Goal: Transaction & Acquisition: Obtain resource

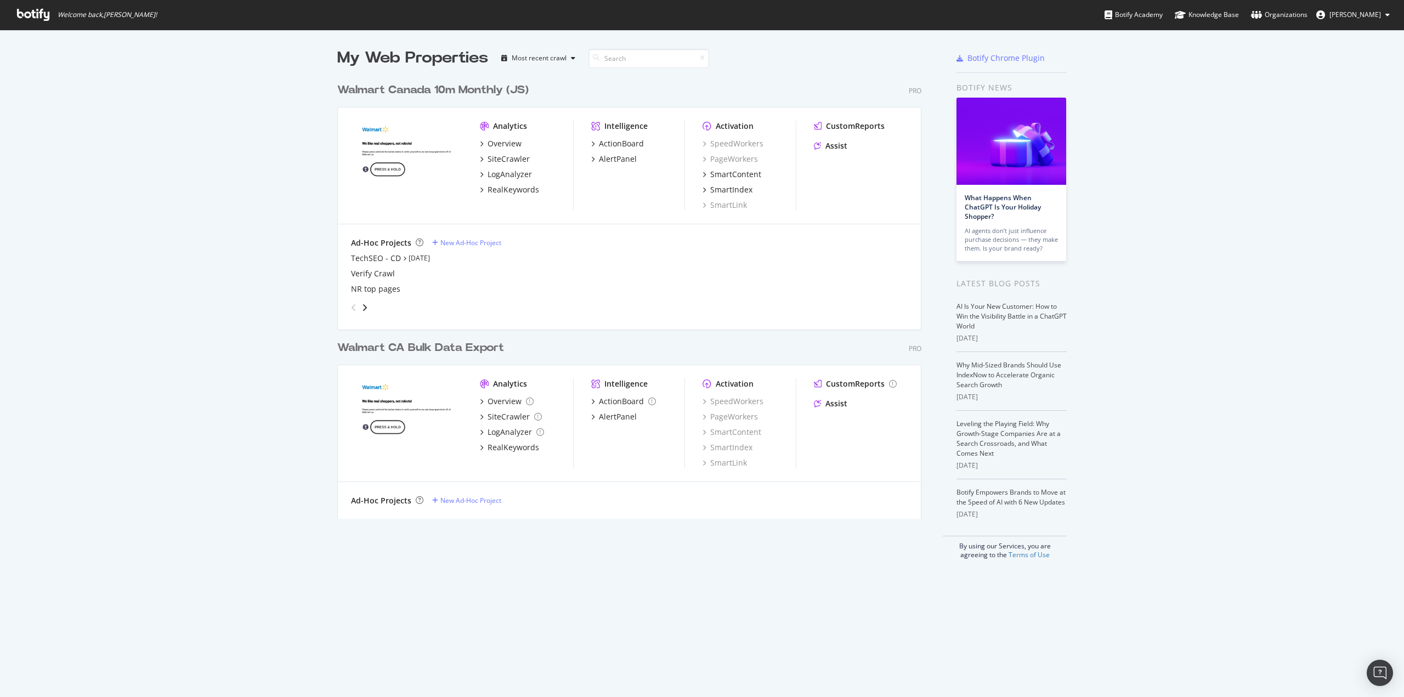
scroll to position [689, 1387]
click at [374, 260] on div "TechSEO - CD" at bounding box center [376, 258] width 50 height 11
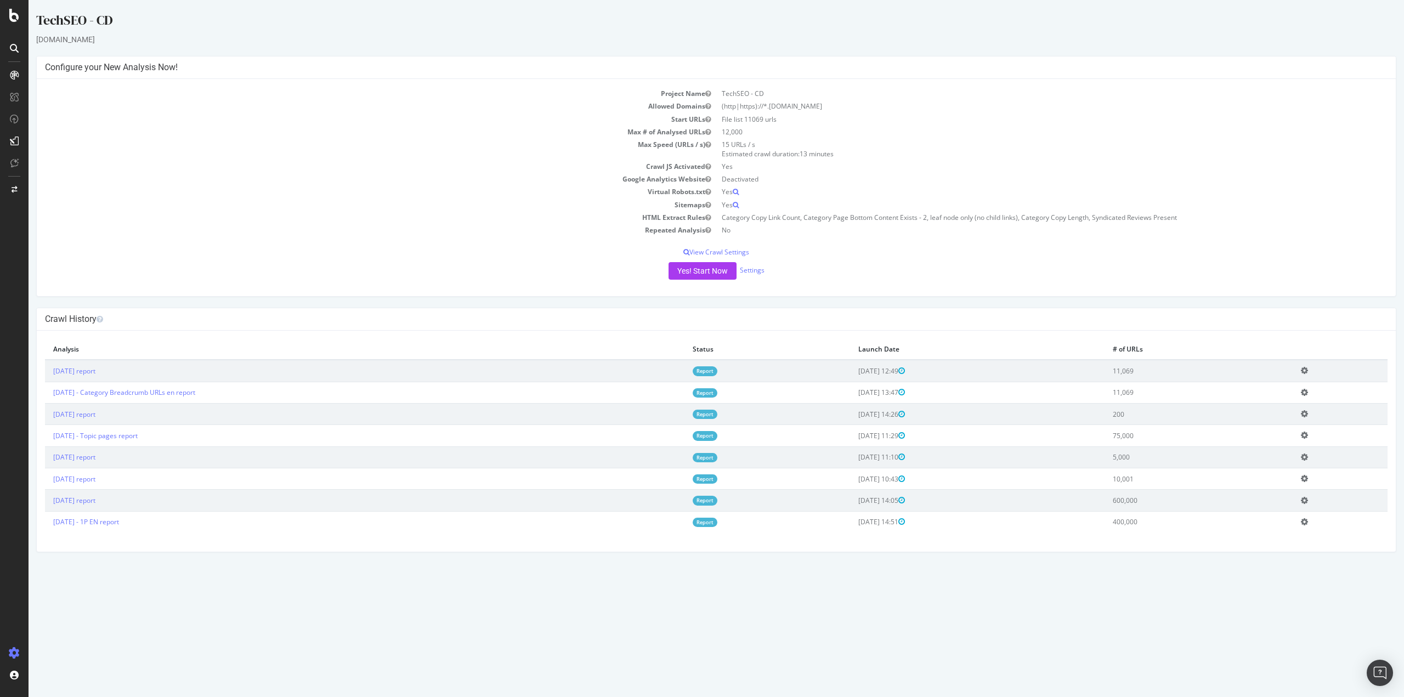
click at [1308, 369] on icon at bounding box center [1304, 370] width 7 height 8
click at [1275, 388] on link "Add name" at bounding box center [1264, 387] width 88 height 15
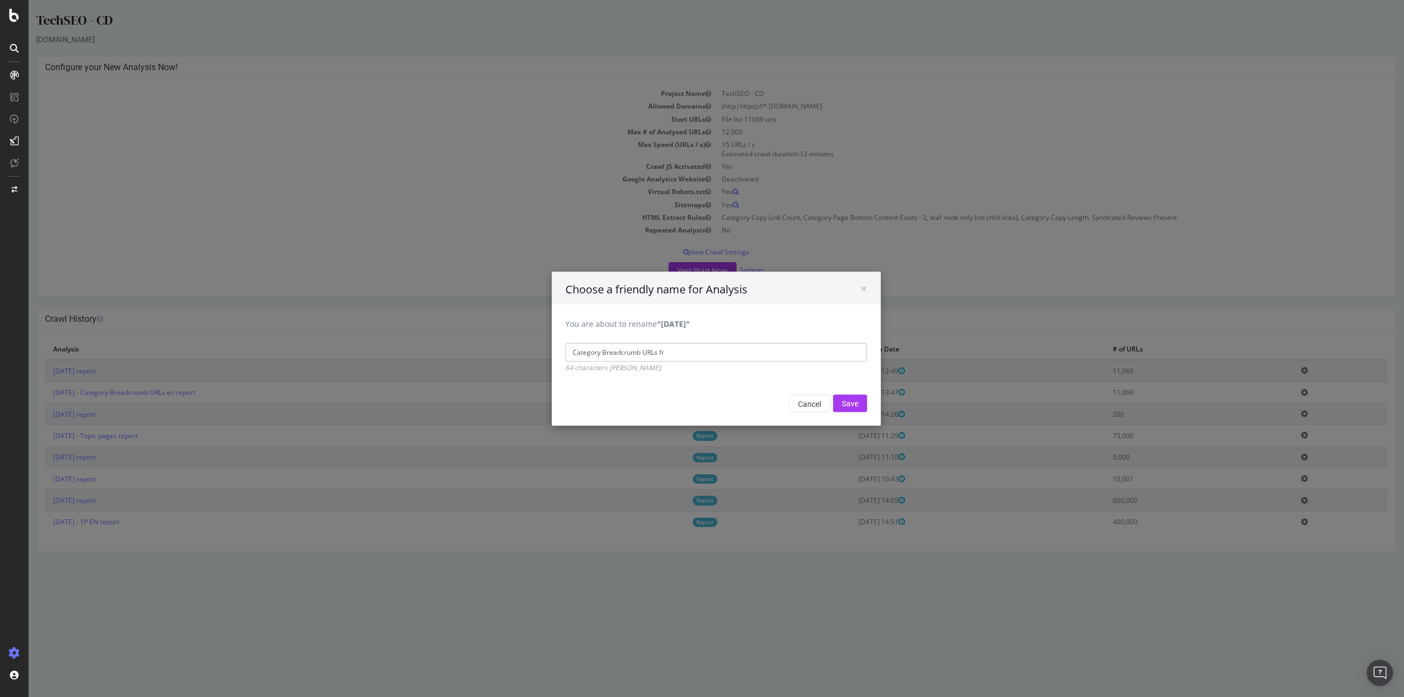
type input "Category Breadcrumb URLs fr"
click at [833, 394] on input "Save" at bounding box center [850, 403] width 34 height 18
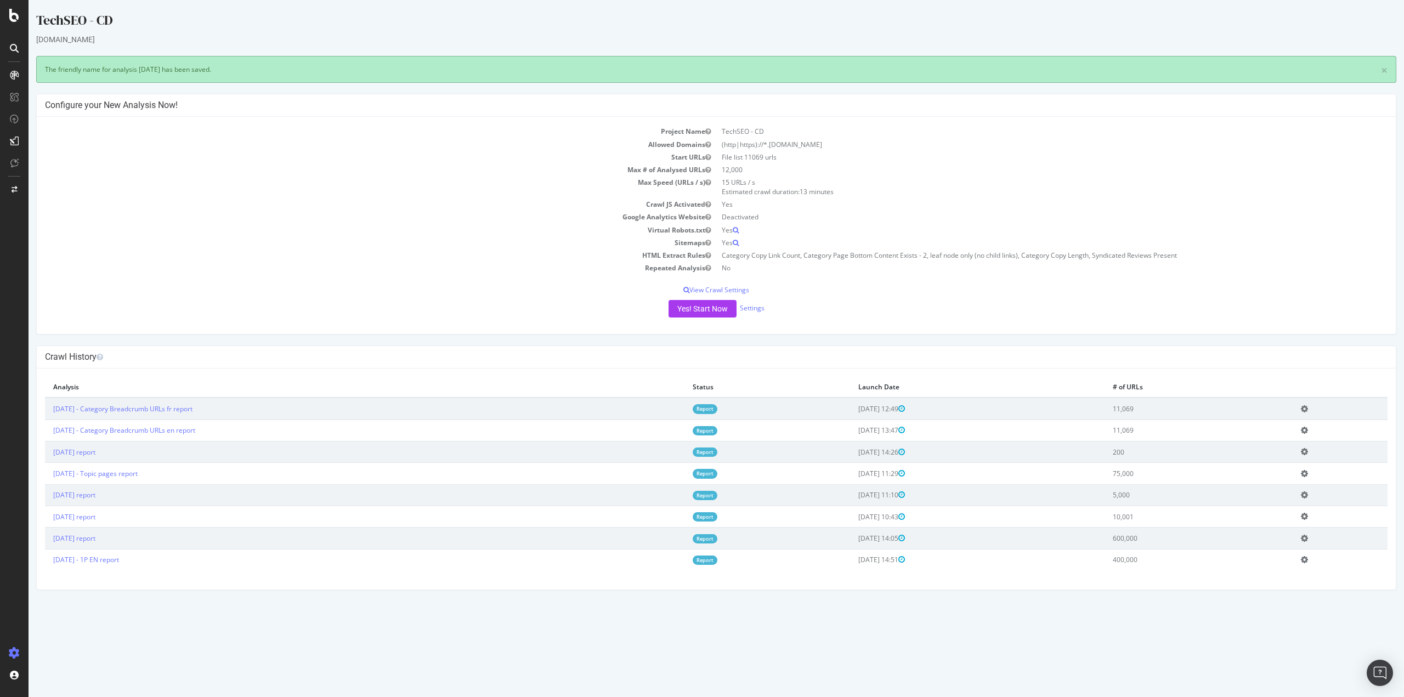
click at [717, 406] on link "Report" at bounding box center [705, 408] width 25 height 9
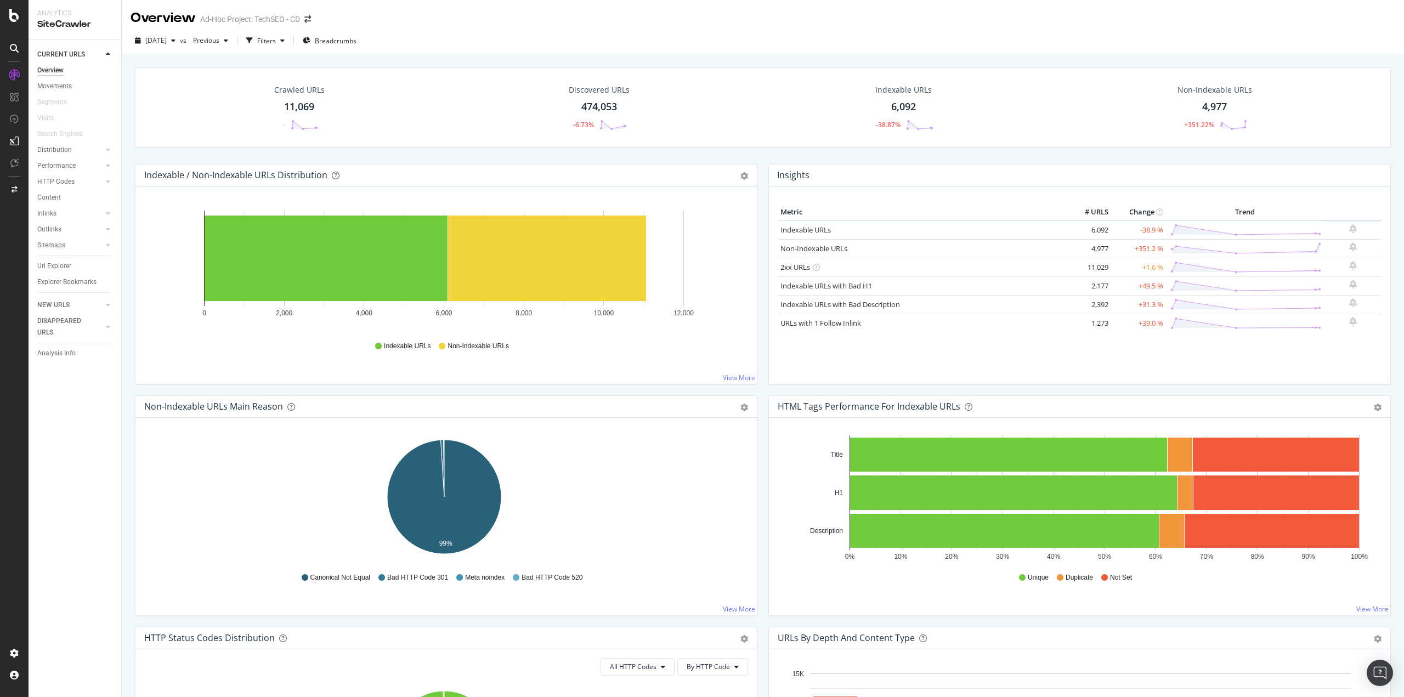
click at [57, 269] on div "Url Explorer" at bounding box center [54, 266] width 34 height 12
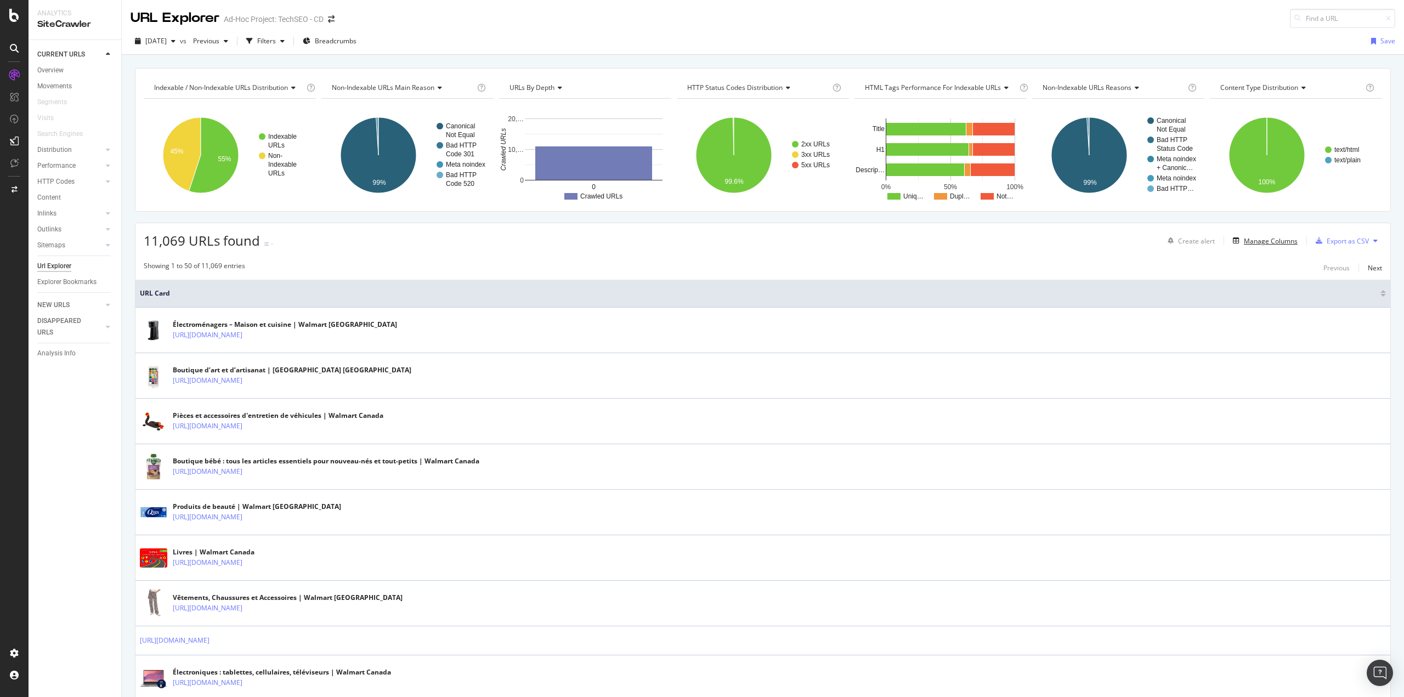
click at [1277, 245] on div "Manage Columns" at bounding box center [1271, 240] width 54 height 9
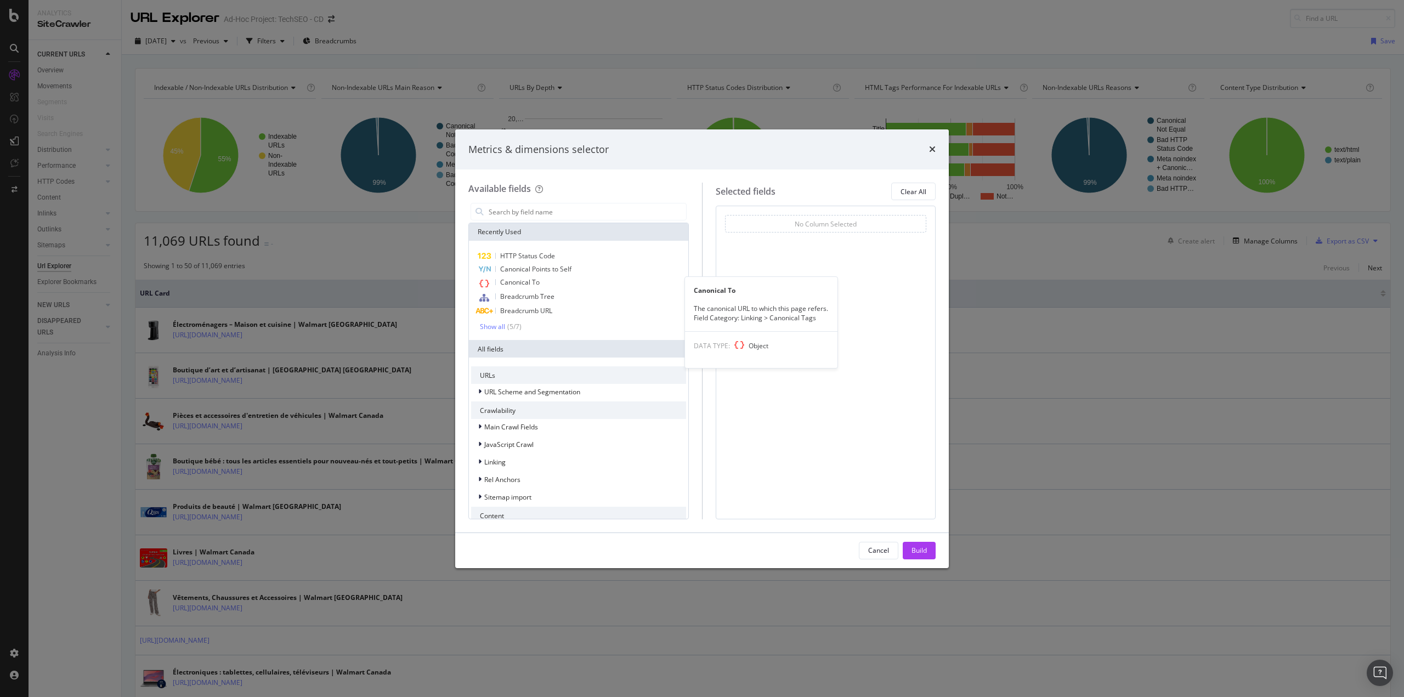
click at [526, 281] on span "Canonical To" at bounding box center [519, 281] width 39 height 9
click at [923, 551] on div "Build" at bounding box center [918, 550] width 15 height 9
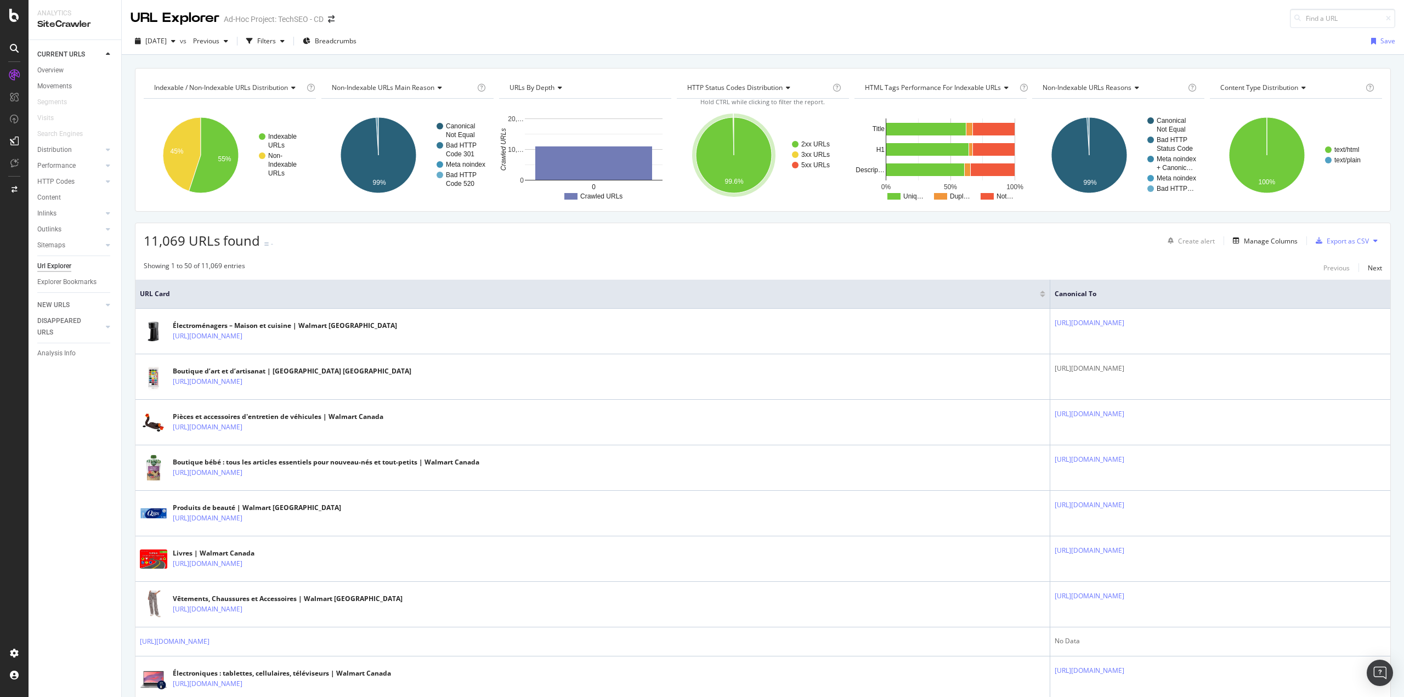
click at [276, 43] on div "Filters" at bounding box center [266, 40] width 19 height 9
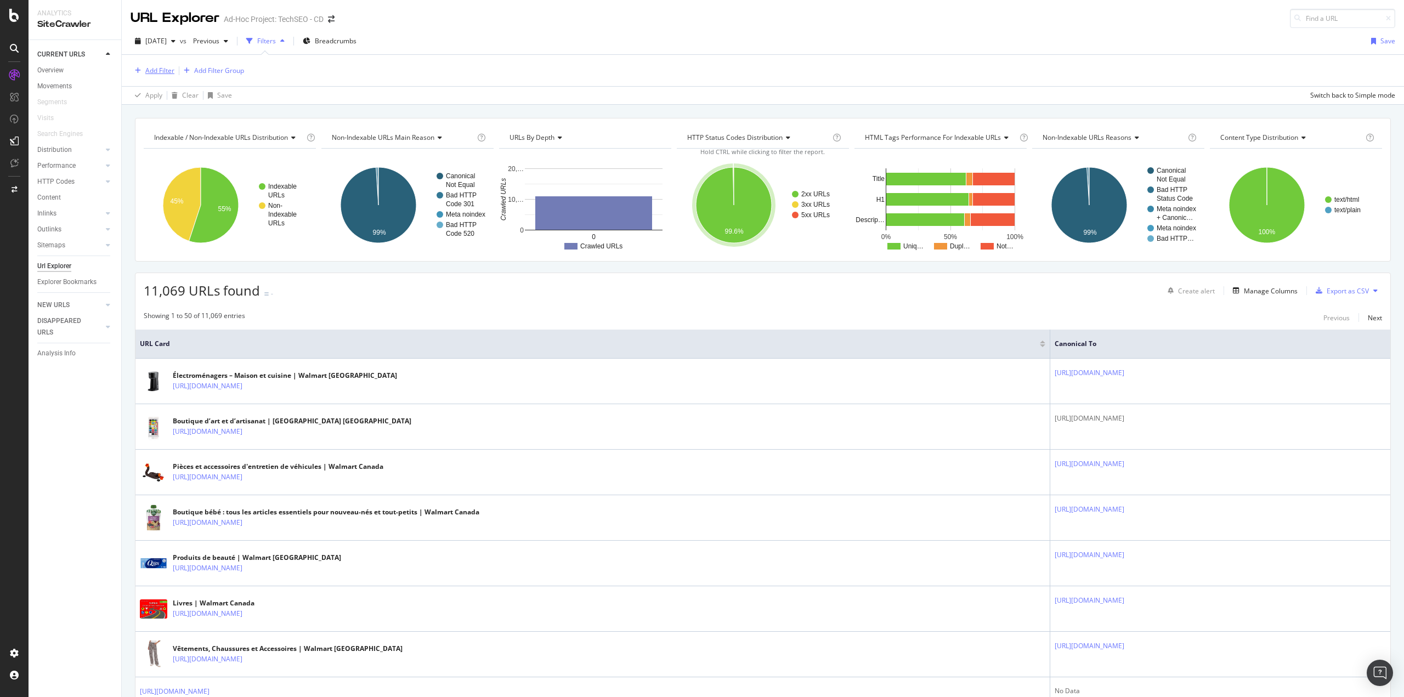
click at [162, 72] on div "Add Filter" at bounding box center [159, 70] width 29 height 9
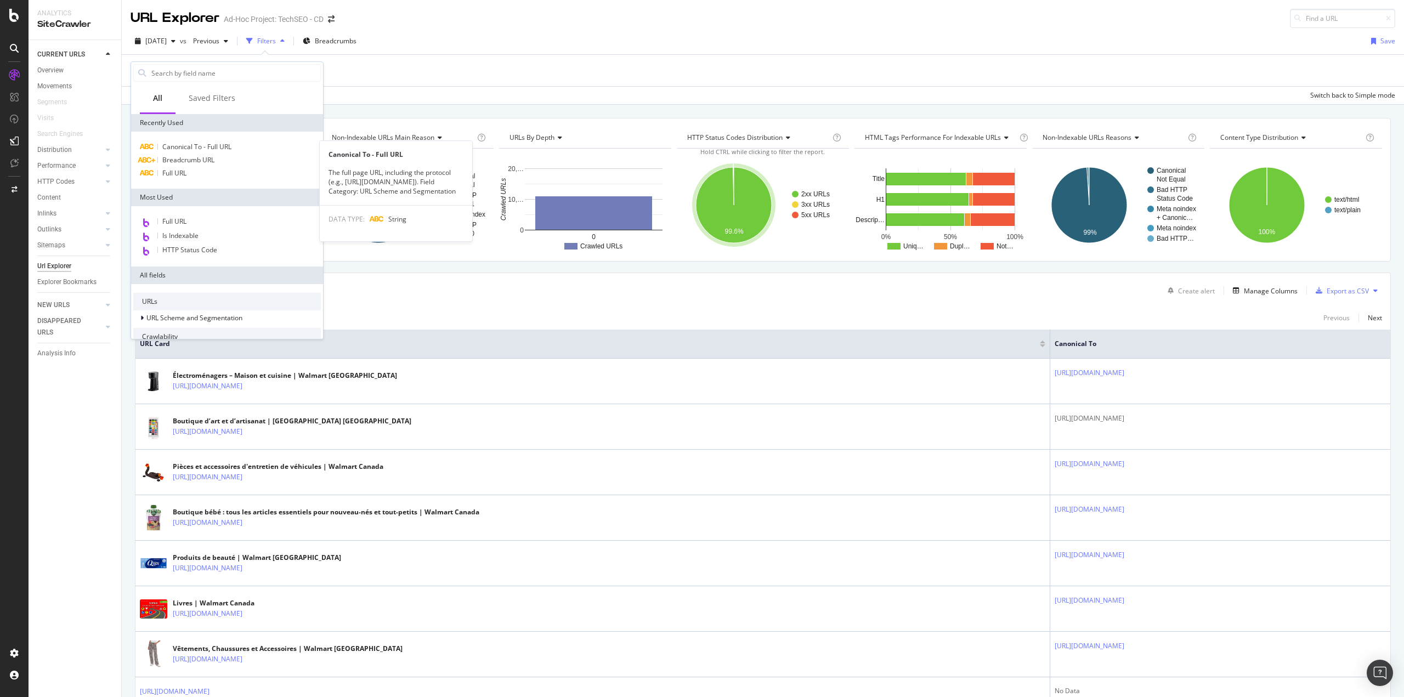
click at [197, 148] on span "Canonical To - Full URL" at bounding box center [196, 146] width 69 height 9
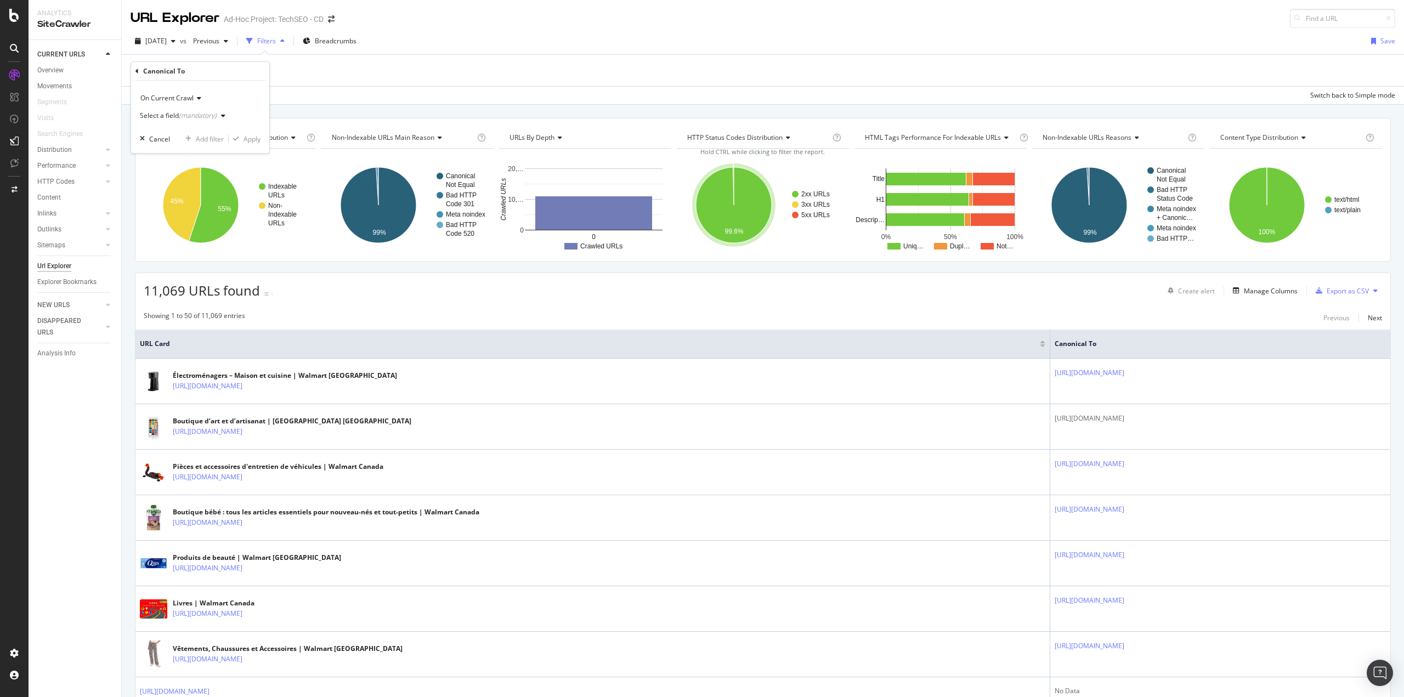
click at [170, 114] on div "Select a field (mandatory)" at bounding box center [178, 115] width 77 height 7
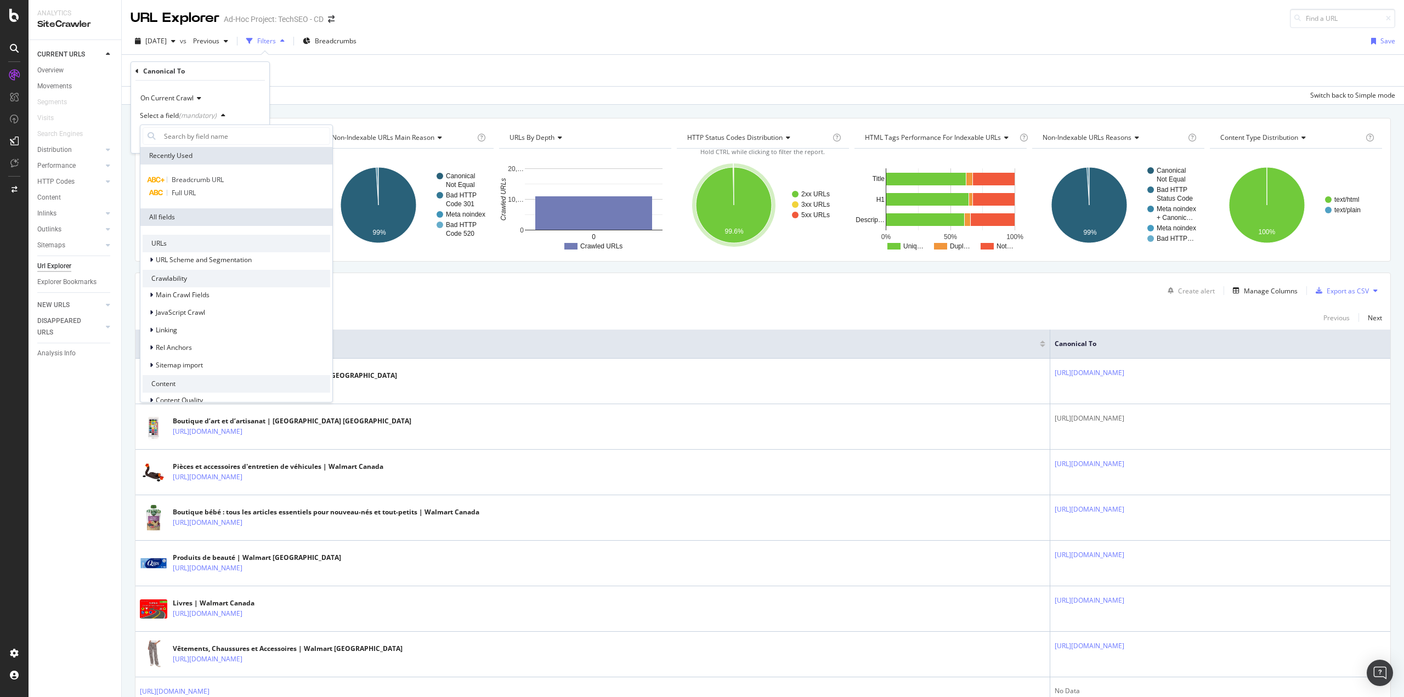
click at [174, 260] on span "URL Scheme and Segmentation" at bounding box center [204, 259] width 96 height 9
click at [192, 300] on span "Full URL" at bounding box center [190, 300] width 24 height 9
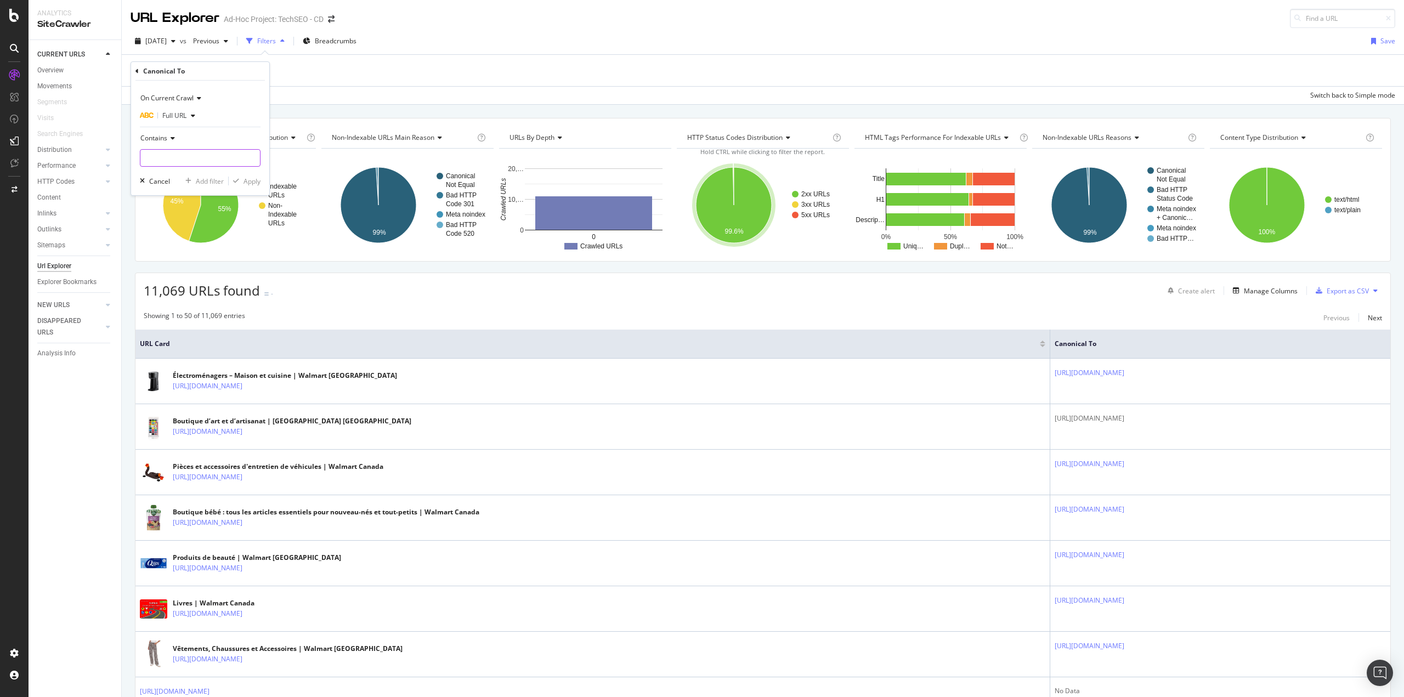
click at [188, 159] on input "text" at bounding box center [200, 158] width 120 height 18
click at [158, 140] on span "Contains" at bounding box center [153, 137] width 27 height 9
click at [179, 258] on span "Doesn't contain" at bounding box center [169, 260] width 48 height 9
click at [176, 159] on input "text" at bounding box center [200, 158] width 120 height 18
type input "/cp/"
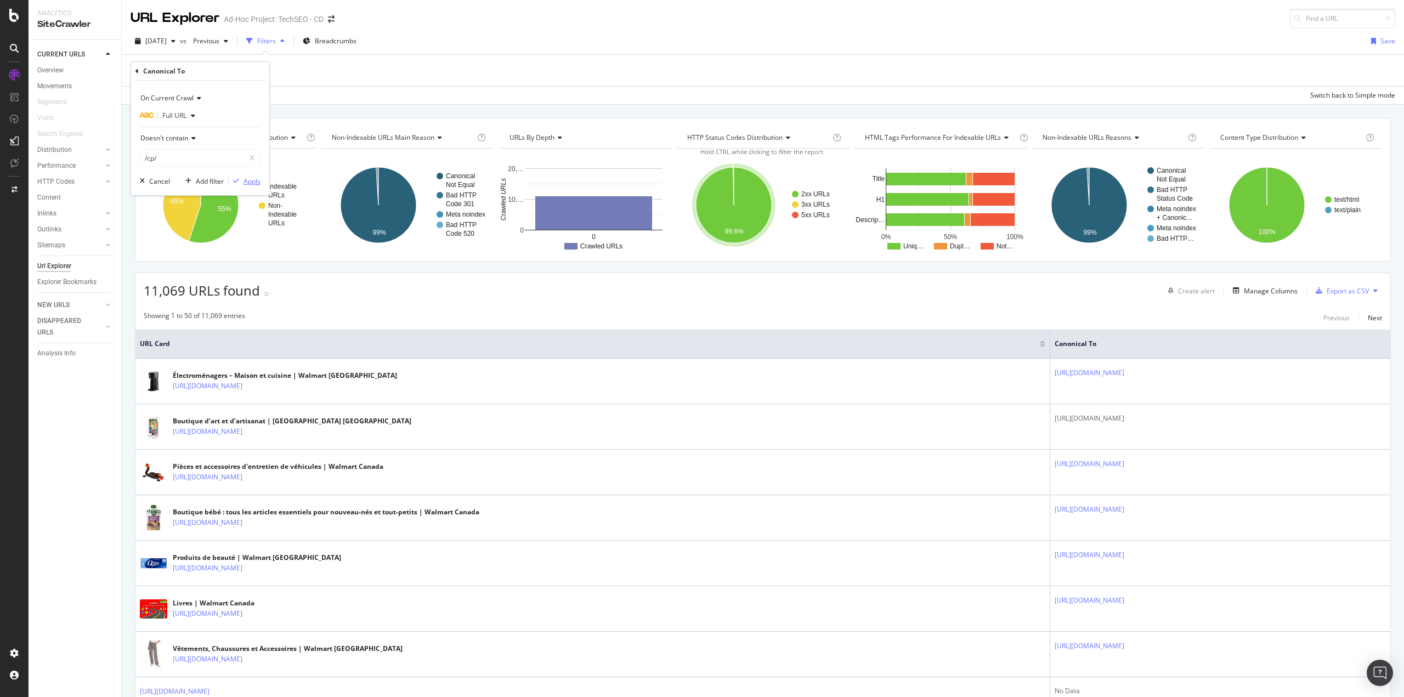
click at [252, 180] on div "Apply" at bounding box center [251, 181] width 17 height 9
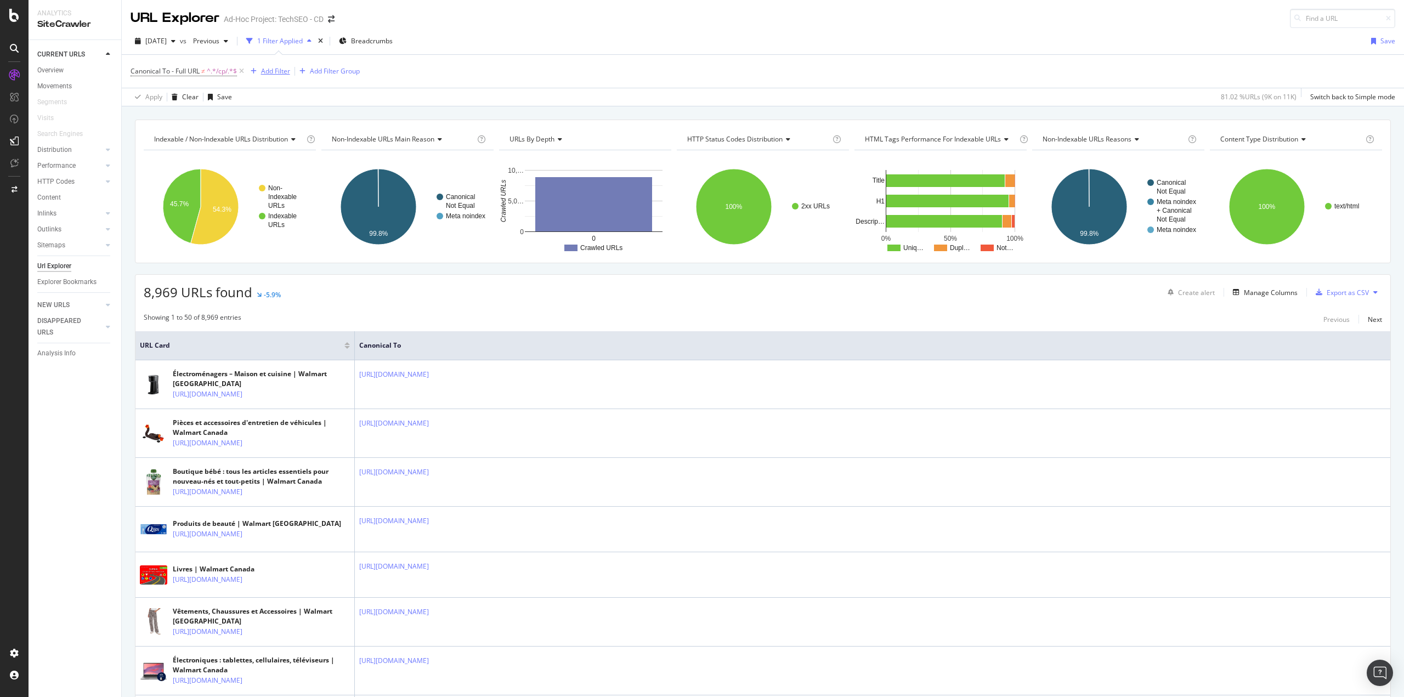
click at [276, 71] on div "Add Filter" at bounding box center [275, 70] width 29 height 9
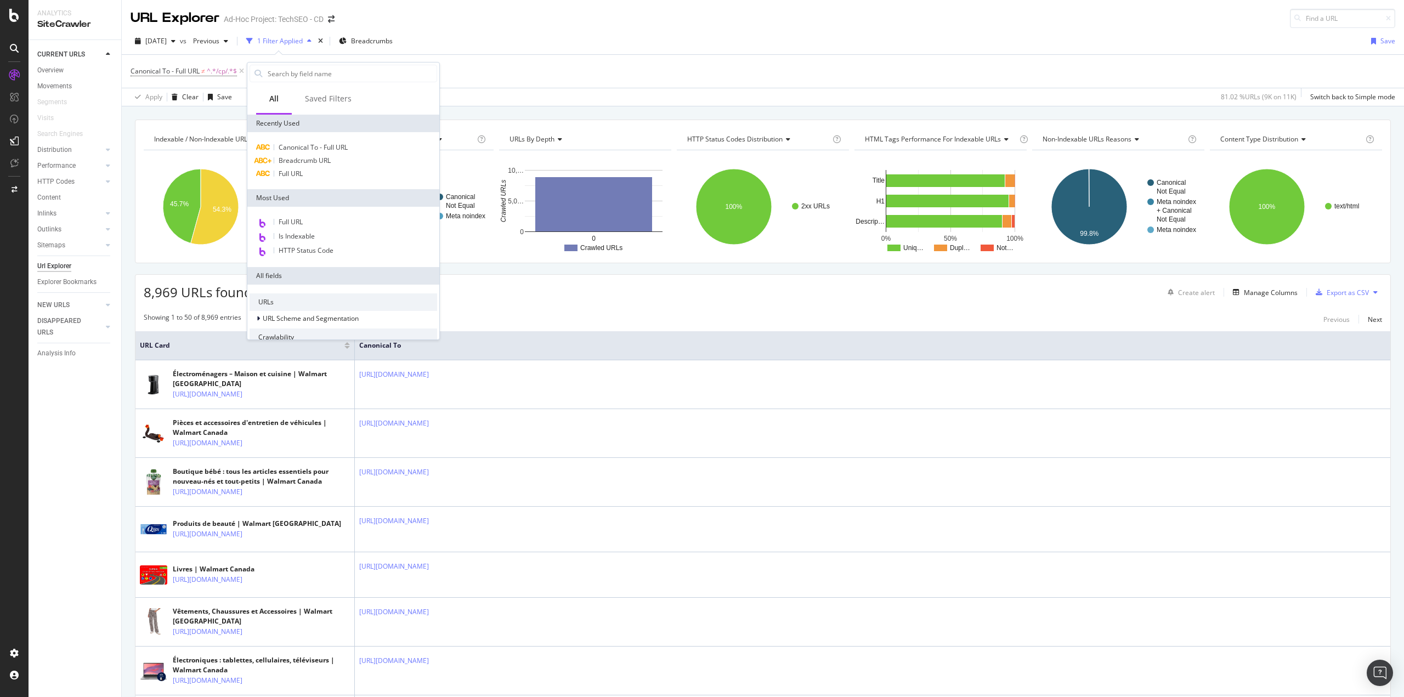
click at [297, 217] on span "Full URL" at bounding box center [291, 221] width 24 height 9
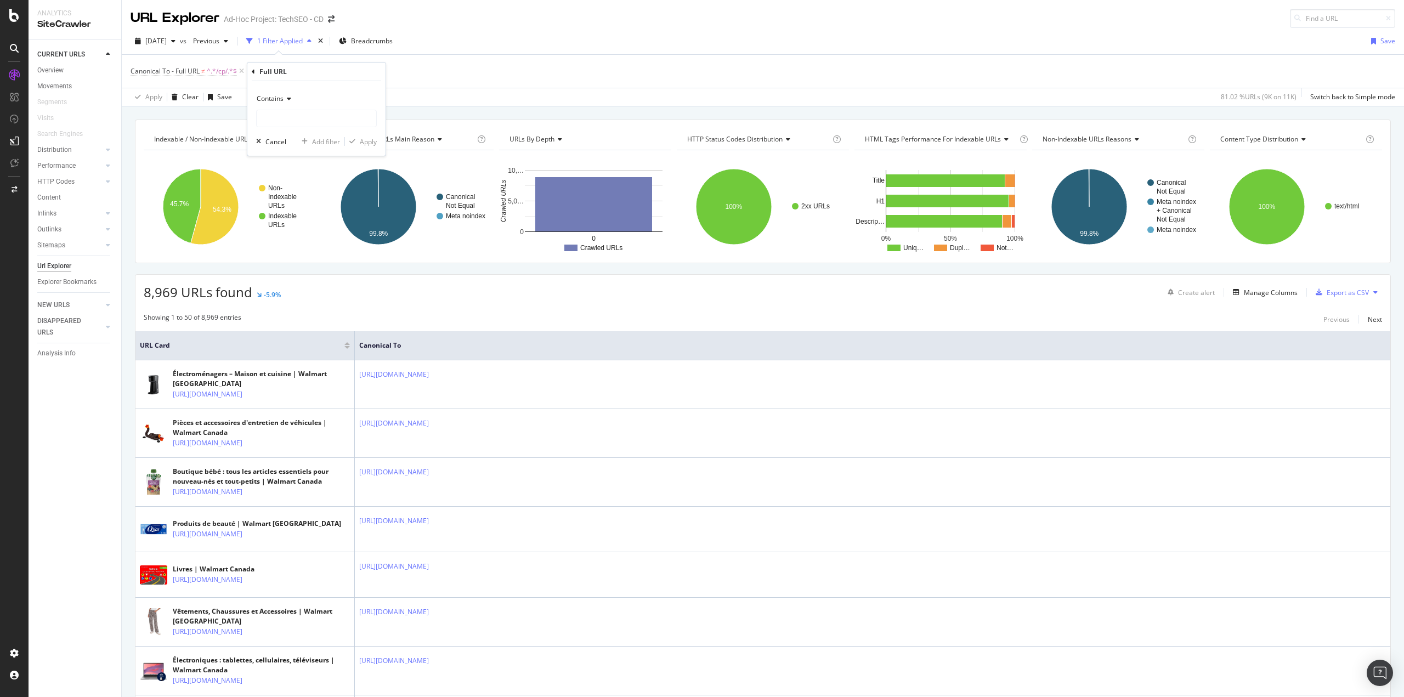
click at [277, 100] on span "Contains" at bounding box center [270, 98] width 27 height 9
click at [294, 218] on span "Doesn't contain" at bounding box center [286, 221] width 48 height 9
click at [276, 120] on input "text" at bounding box center [317, 119] width 120 height 18
type input "?"
click at [367, 142] on div "Apply" at bounding box center [368, 141] width 17 height 9
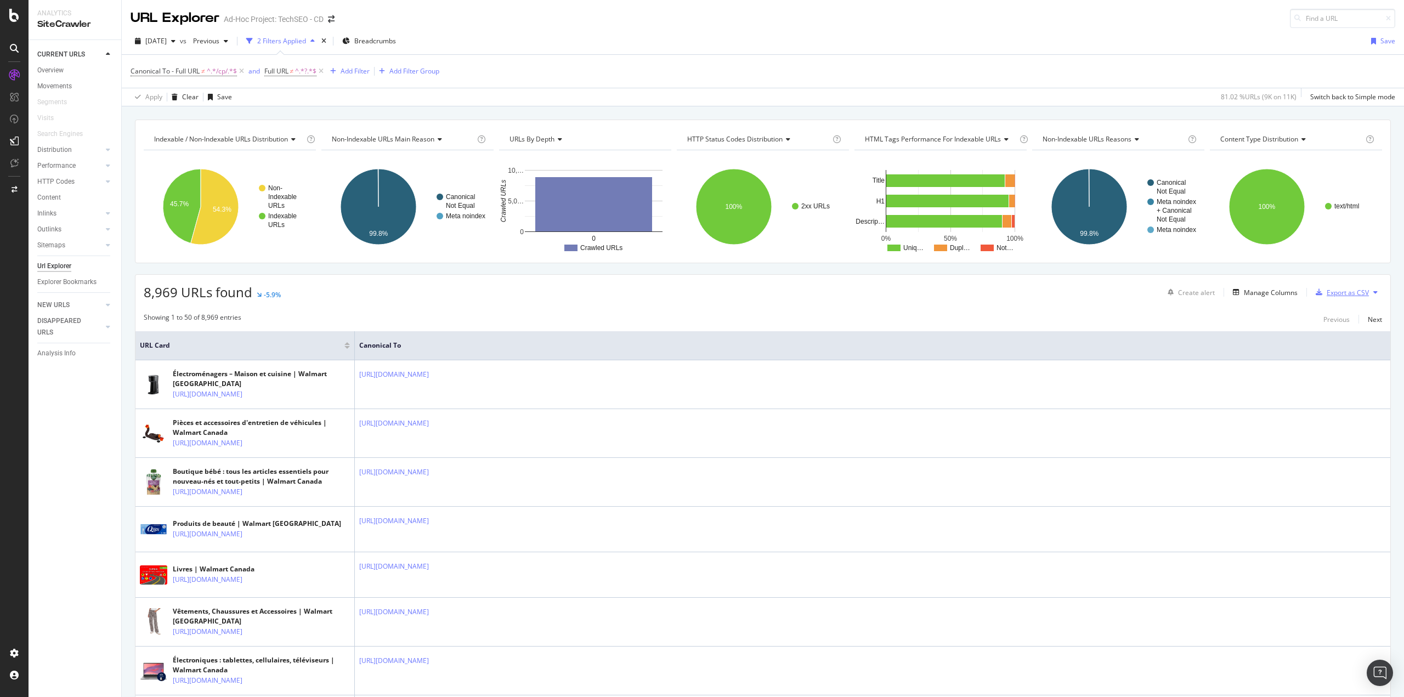
click at [1344, 296] on div "Export as CSV" at bounding box center [1347, 292] width 42 height 9
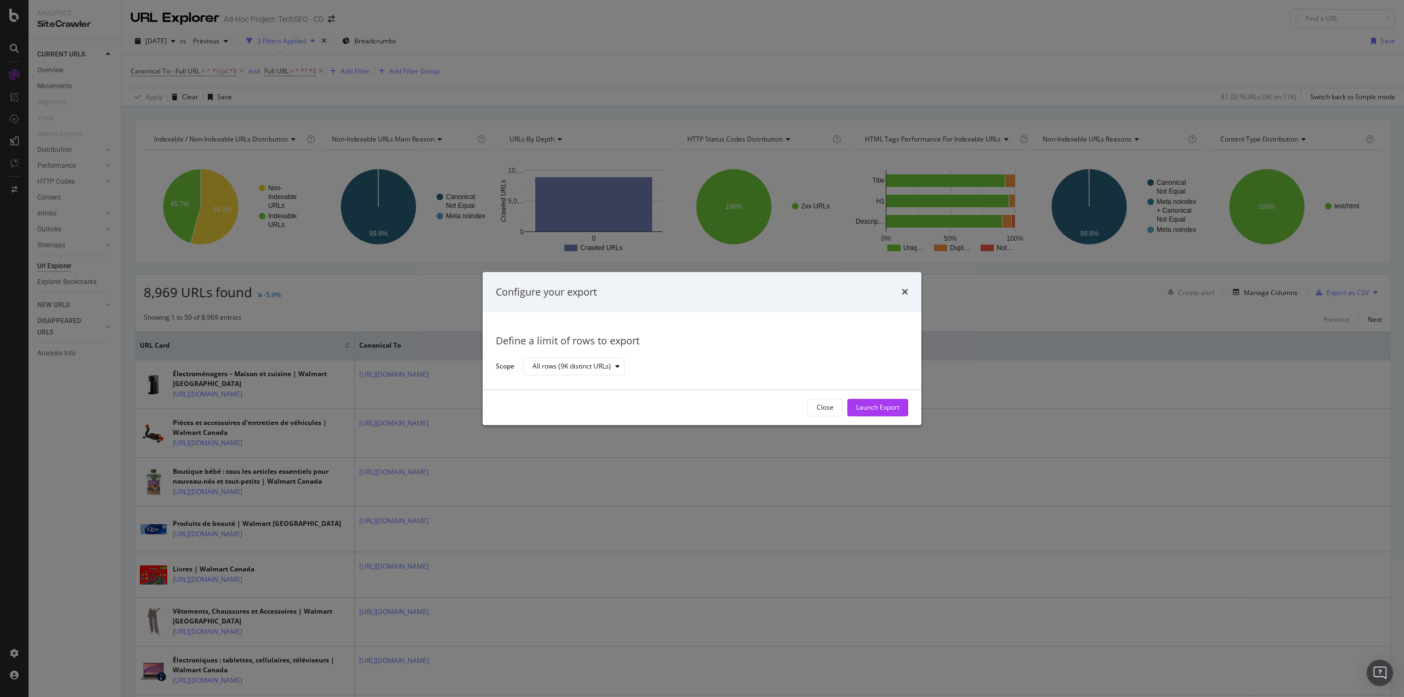
click at [884, 409] on div "Launch Export" at bounding box center [877, 407] width 43 height 9
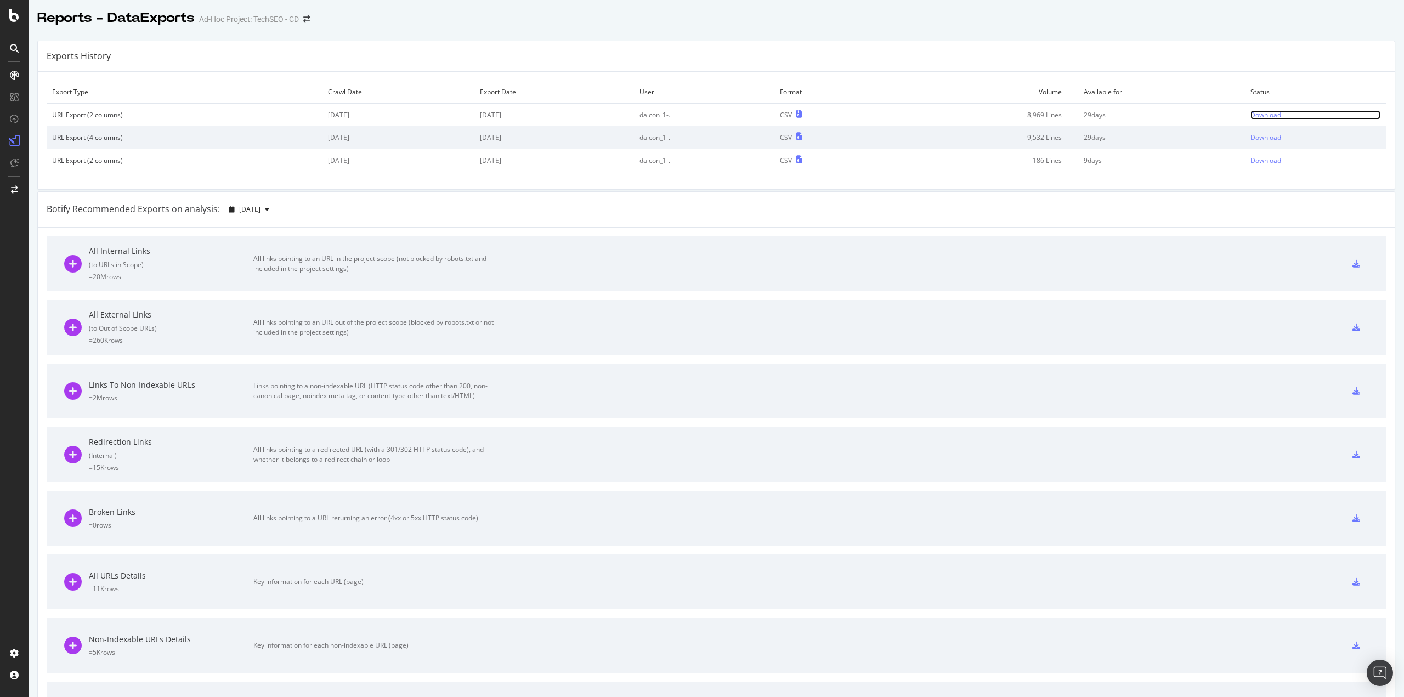
click at [1262, 112] on div "Download" at bounding box center [1265, 114] width 31 height 9
click at [16, 17] on icon at bounding box center [14, 15] width 10 height 13
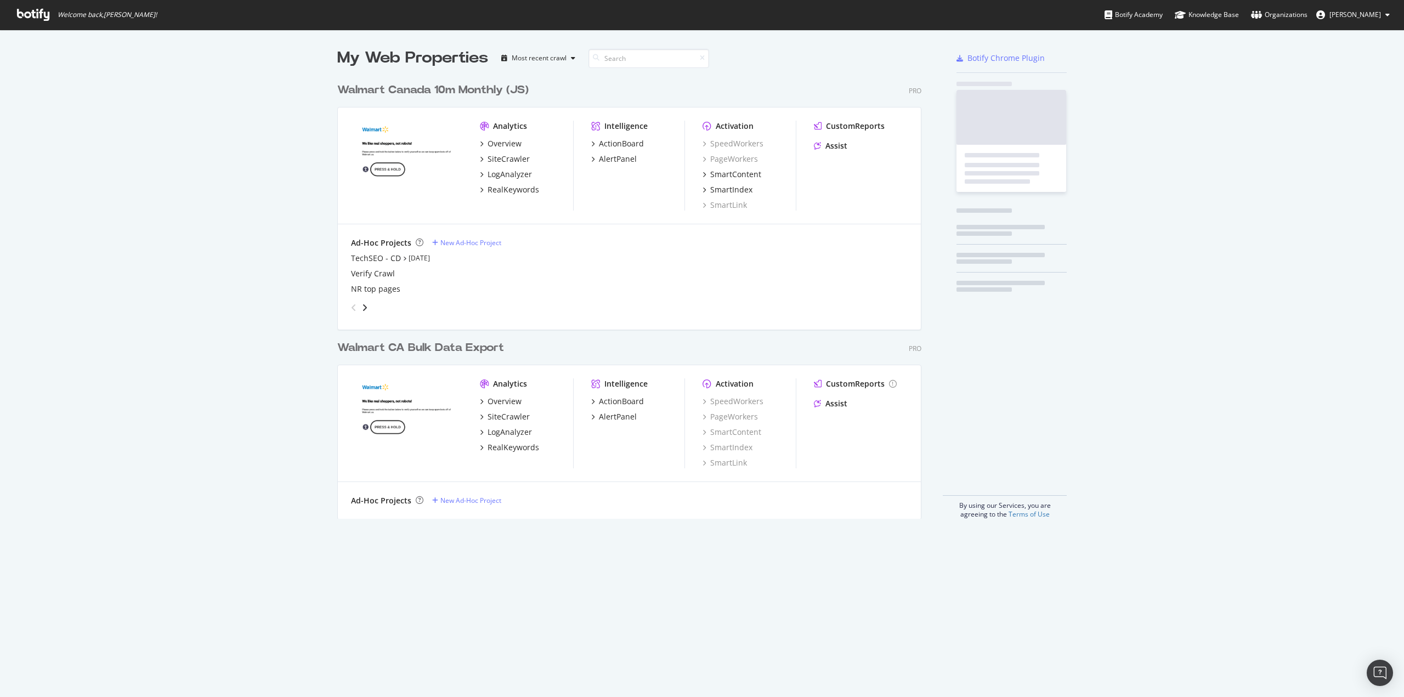
scroll to position [689, 1387]
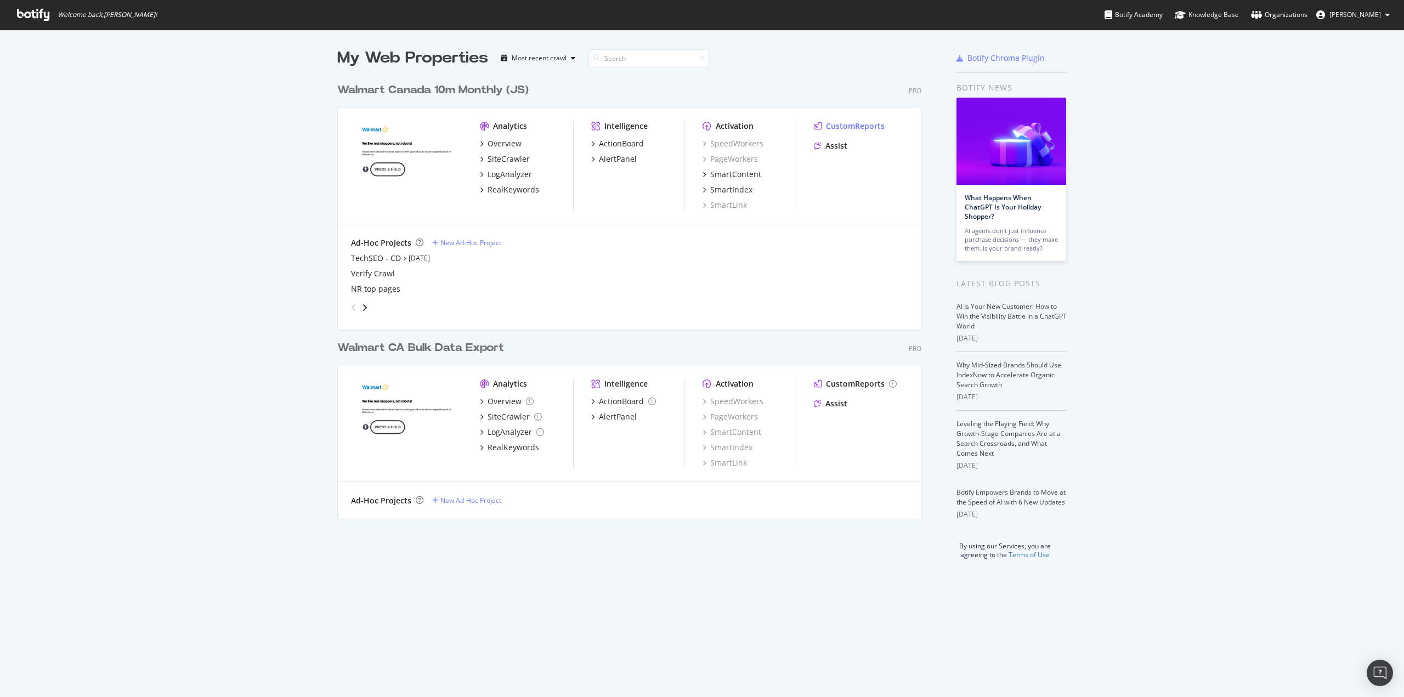
click at [829, 127] on div "CustomReports" at bounding box center [855, 126] width 59 height 11
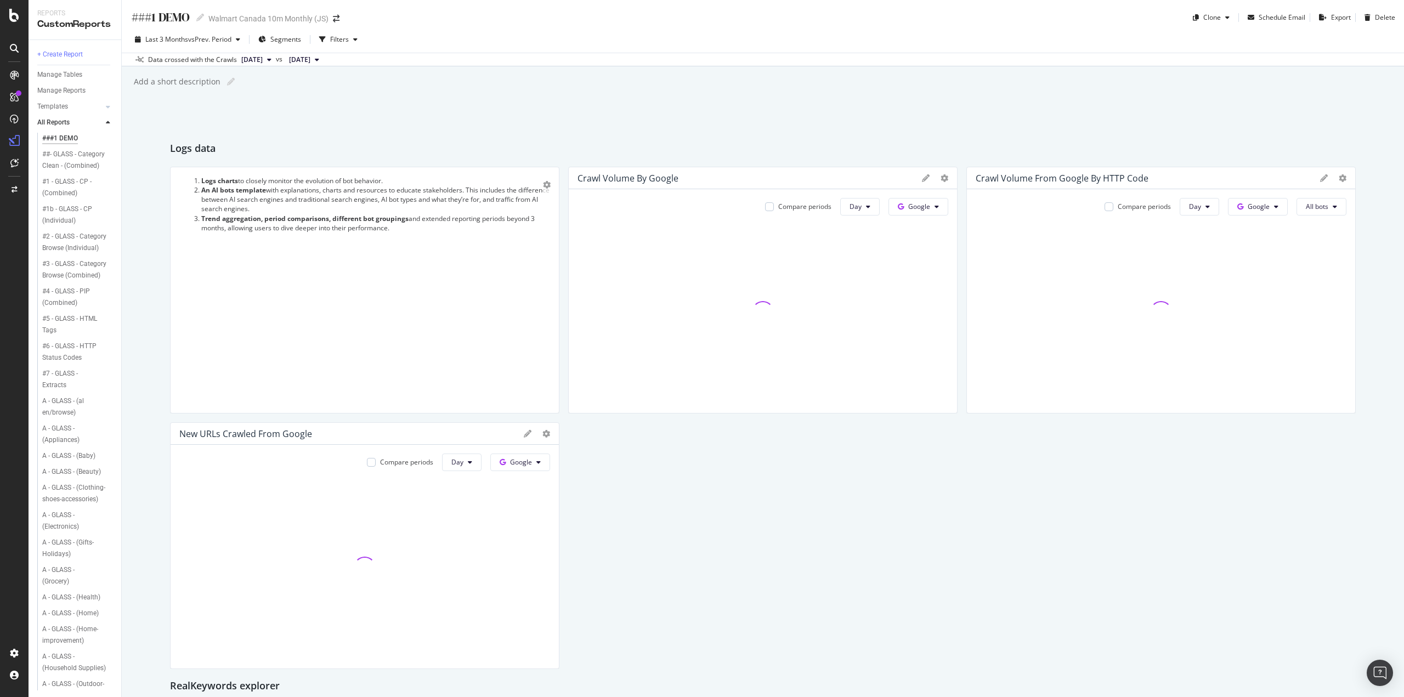
click at [68, 418] on div "A - GLASS - (al en/browse)" at bounding box center [73, 406] width 63 height 23
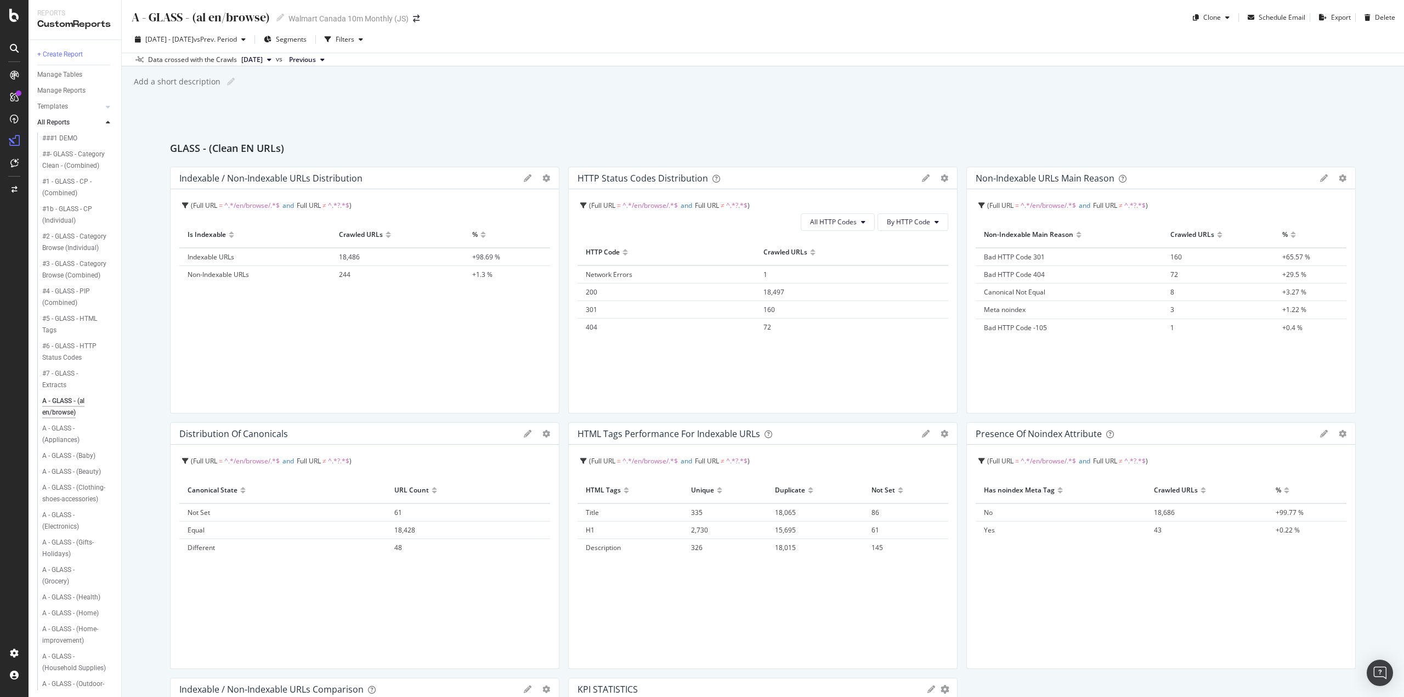
click at [263, 61] on span "[DATE]" at bounding box center [251, 60] width 21 height 10
click at [290, 99] on div "[DATE]" at bounding box center [269, 97] width 59 height 10
click at [409, 548] on span "1,403" at bounding box center [402, 547] width 17 height 9
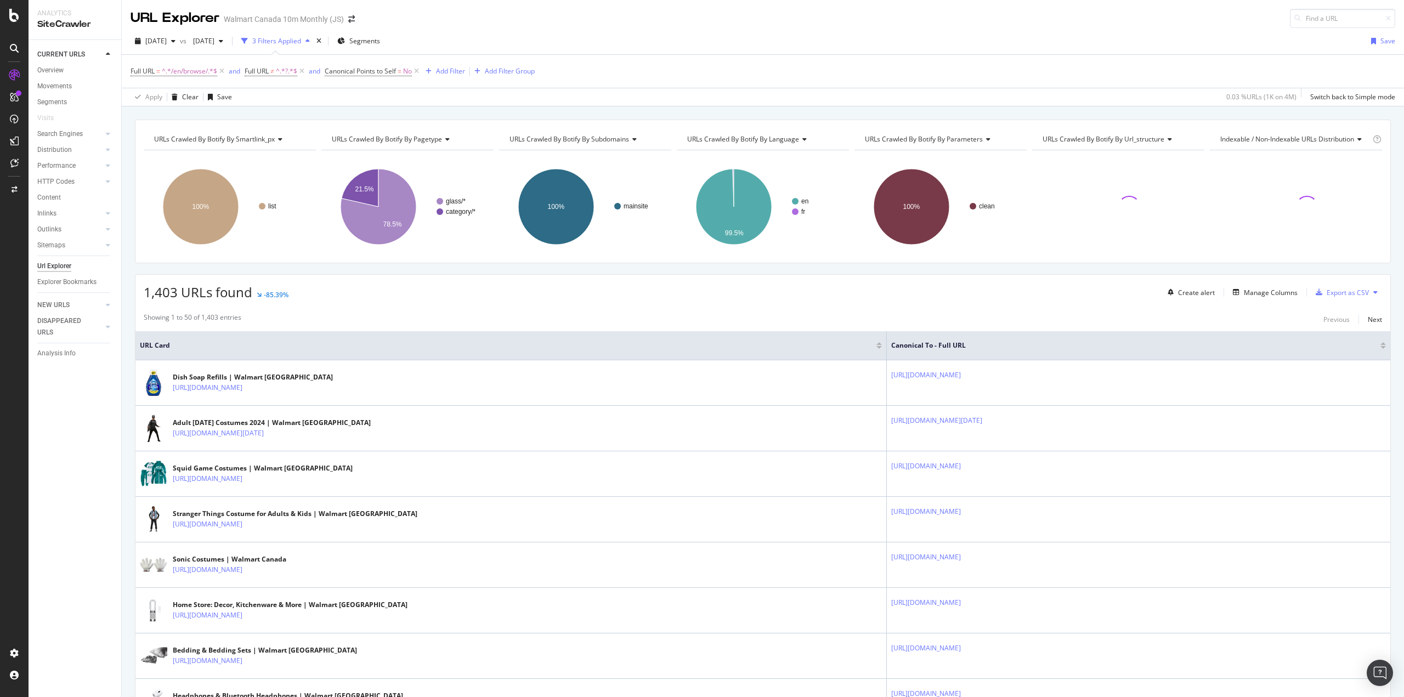
click at [201, 71] on span "^.*/en/browse/.*$" at bounding box center [189, 71] width 55 height 15
click at [156, 120] on input "/en/browse/" at bounding box center [192, 117] width 104 height 18
click at [151, 118] on input "/en/browse/" at bounding box center [192, 117] width 104 height 18
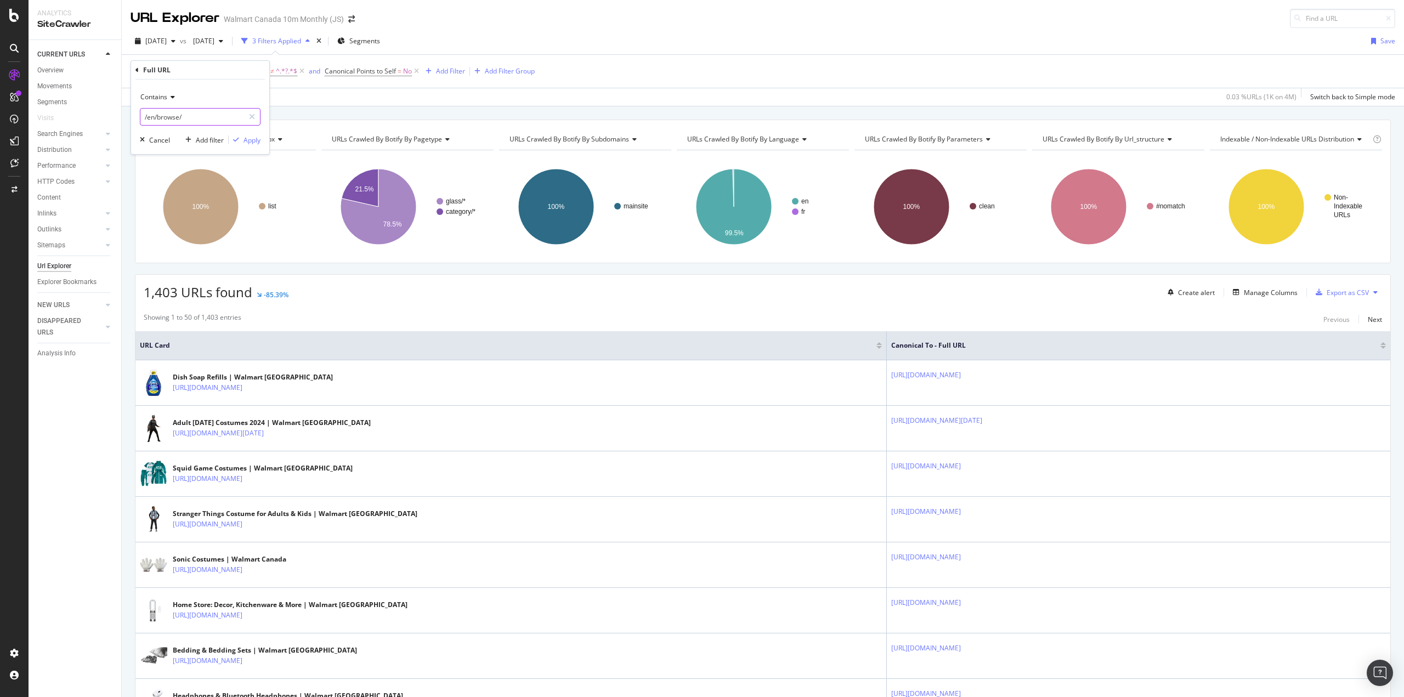
drag, startPoint x: 155, startPoint y: 118, endPoint x: 149, endPoint y: 120, distance: 6.4
click at [149, 120] on input "/en/browse/" at bounding box center [192, 117] width 104 height 18
type input "/fr/browse/"
click at [251, 137] on div "Apply" at bounding box center [251, 139] width 17 height 9
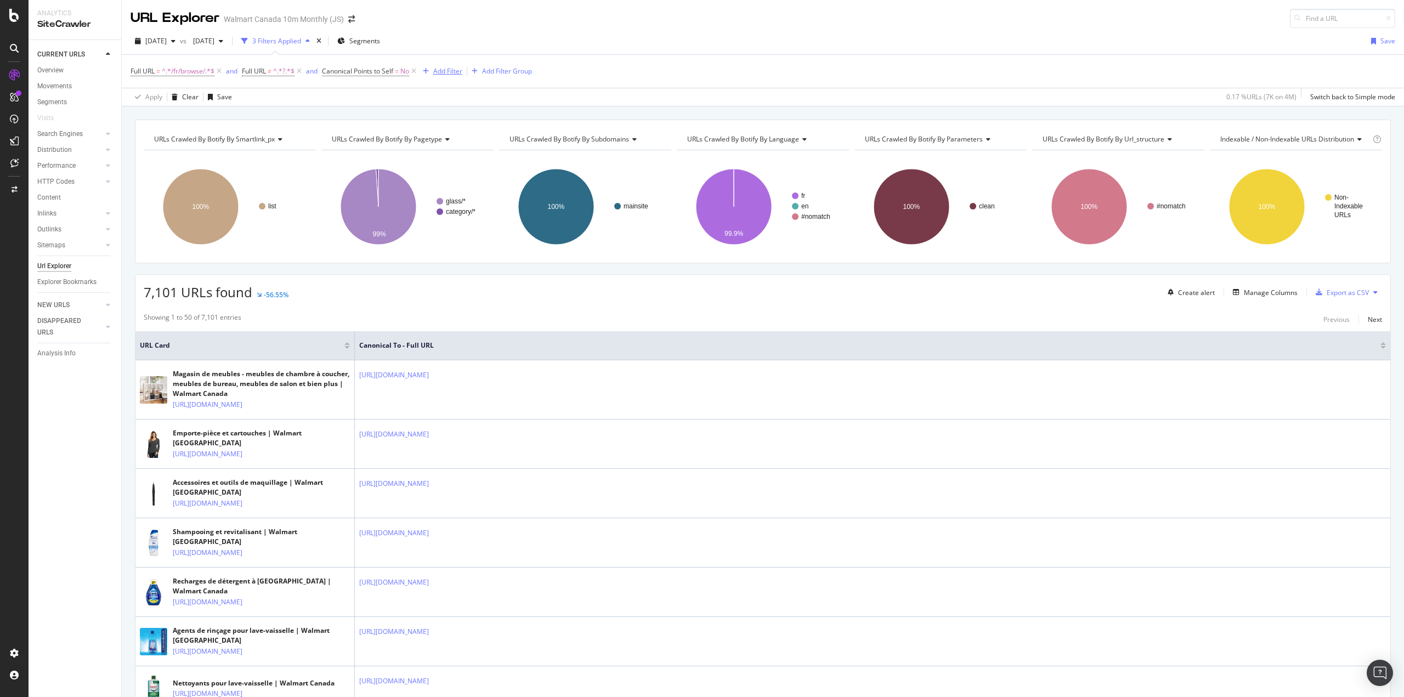
click at [453, 72] on div "Add Filter" at bounding box center [447, 70] width 29 height 9
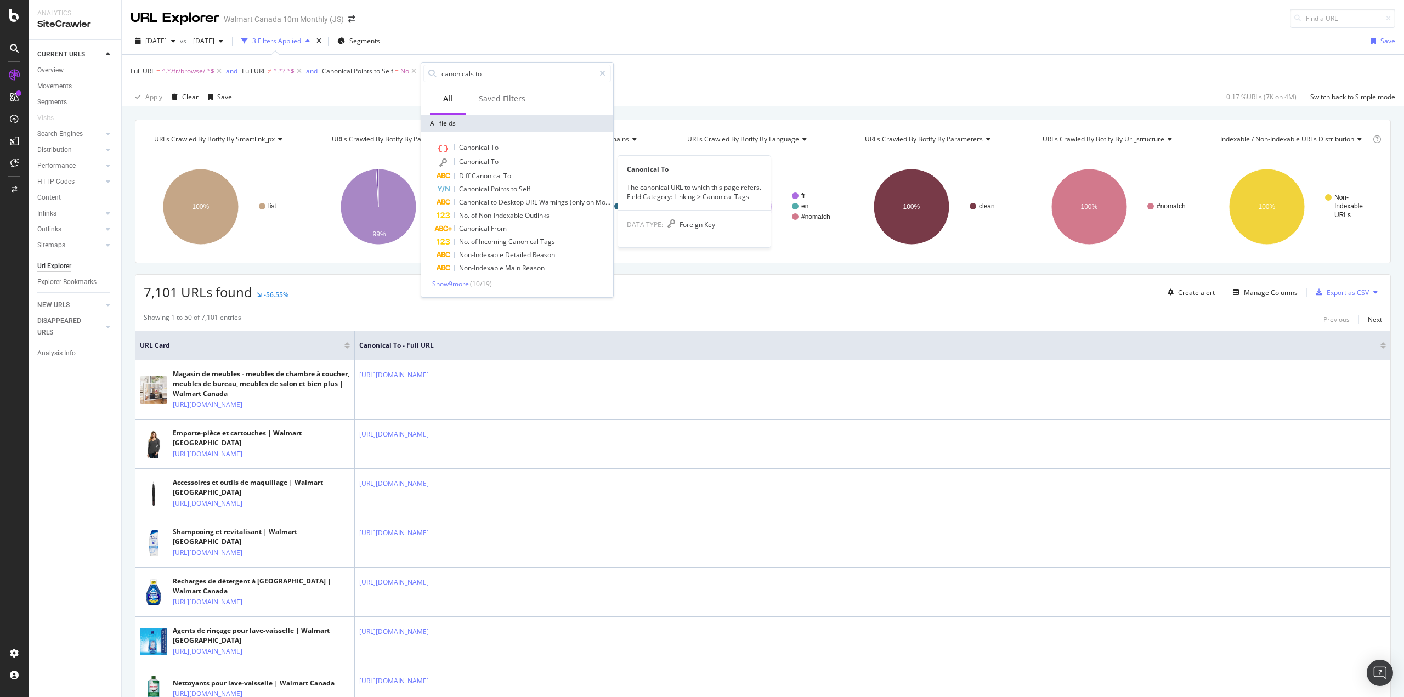
type input "canonicals to"
click at [483, 158] on span "Canonical" at bounding box center [475, 161] width 32 height 9
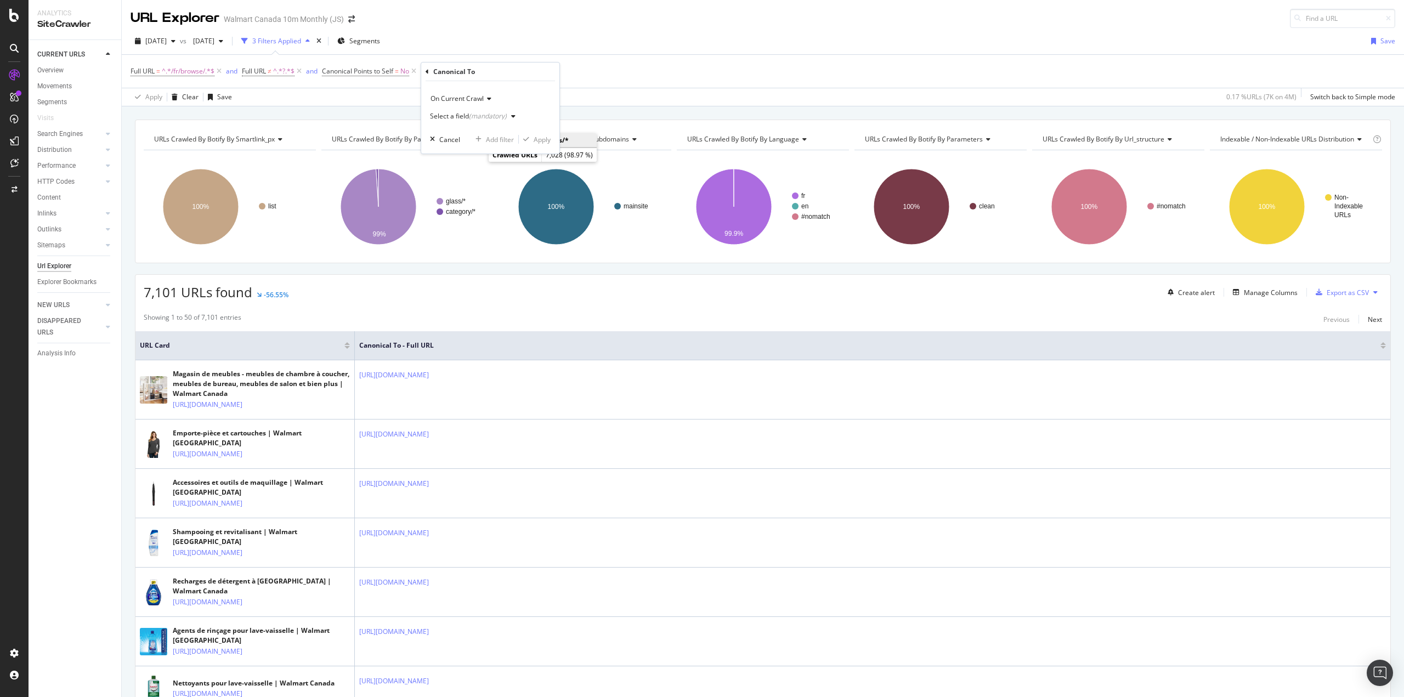
click at [457, 118] on div "Select a field (mandatory)" at bounding box center [468, 116] width 77 height 7
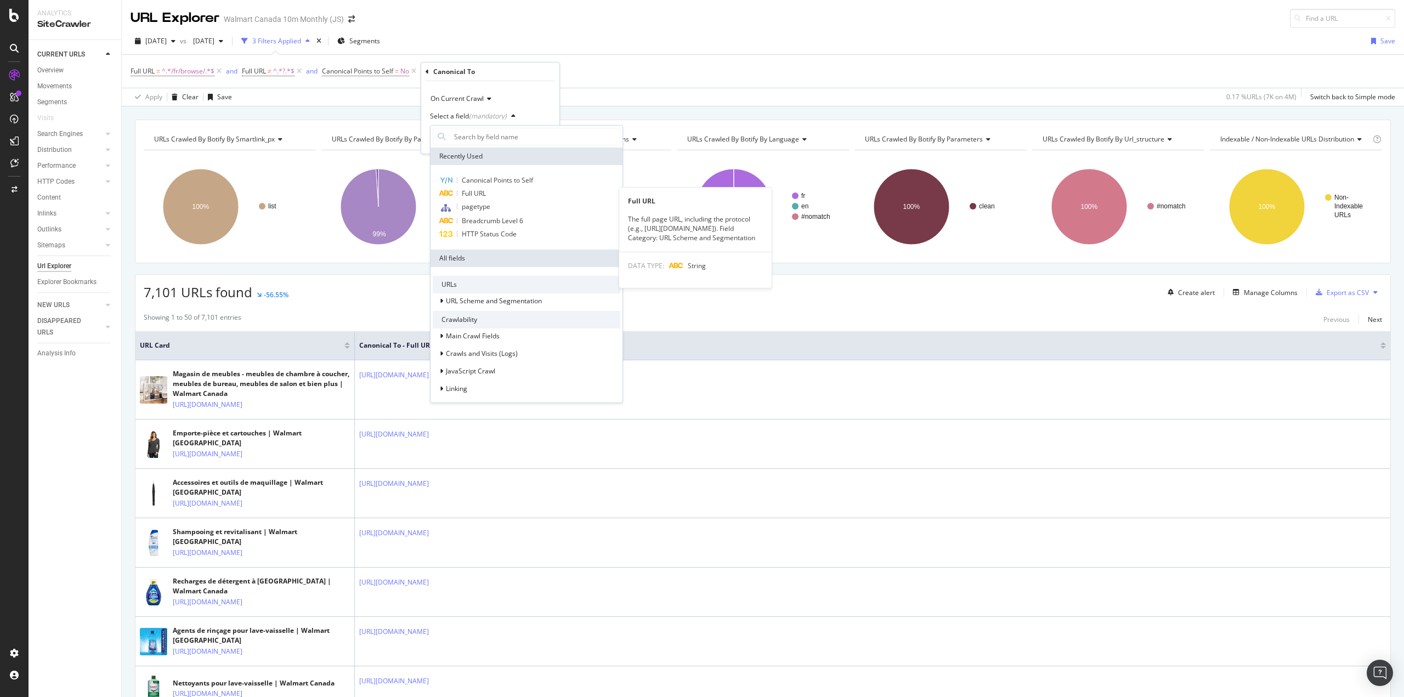
click at [478, 193] on span "Full URL" at bounding box center [474, 193] width 24 height 9
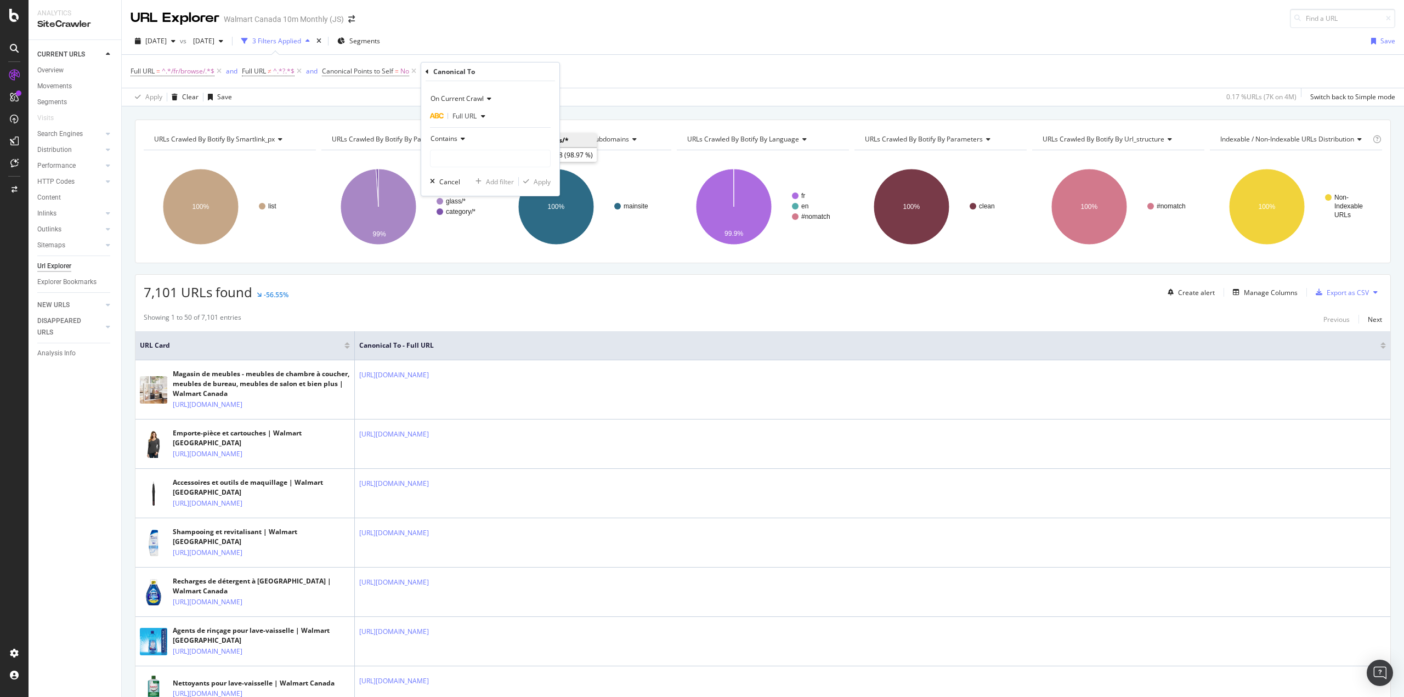
click at [445, 136] on span "Contains" at bounding box center [443, 138] width 27 height 9
click at [463, 262] on span "Doesn't contain" at bounding box center [459, 261] width 48 height 9
click at [456, 166] on input "text" at bounding box center [490, 159] width 120 height 18
type input "/cp/"
click at [546, 180] on div "Apply" at bounding box center [542, 181] width 17 height 9
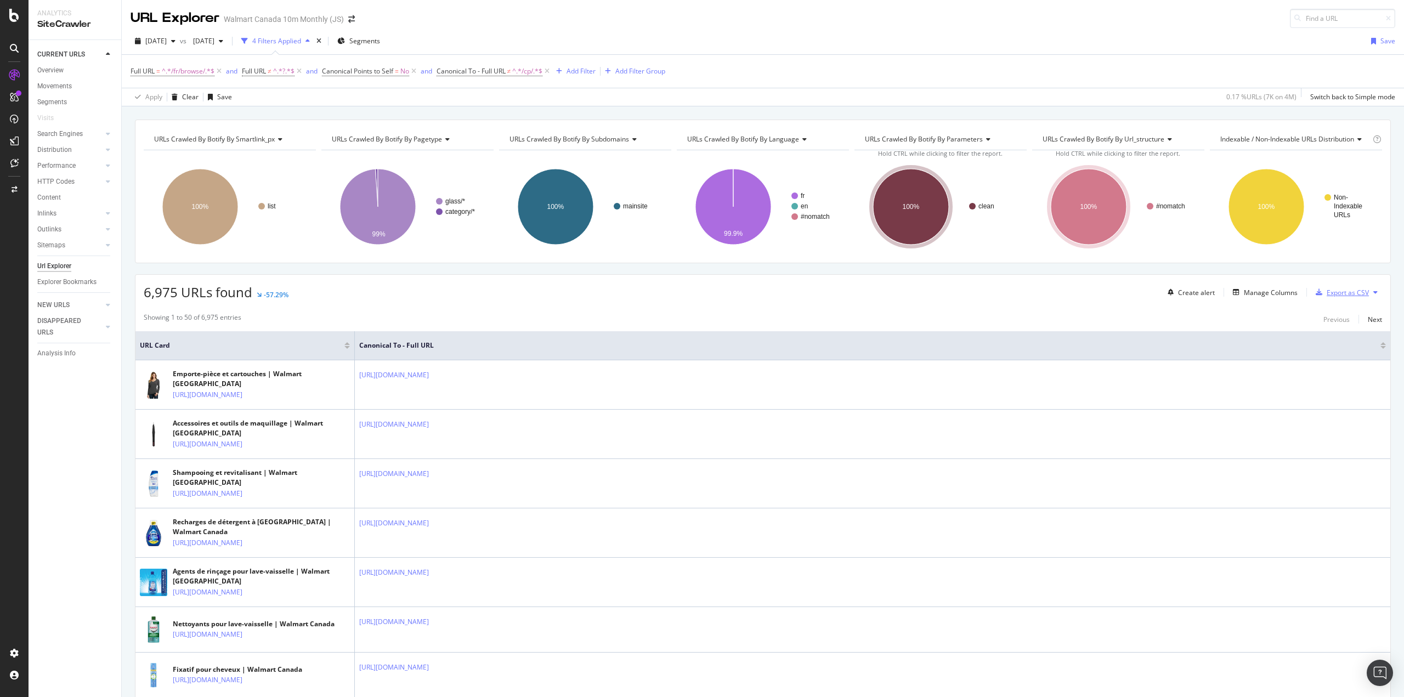
click at [1329, 293] on div "Export as CSV" at bounding box center [1347, 292] width 42 height 9
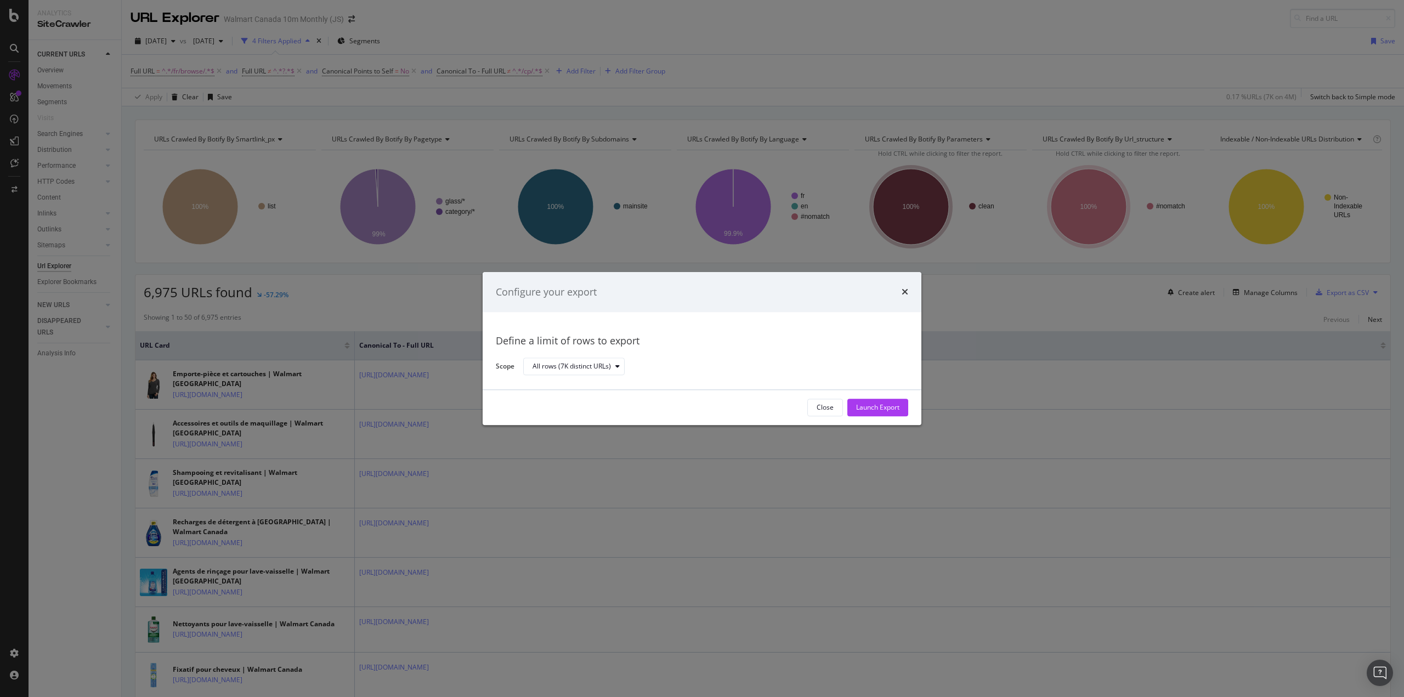
click at [886, 412] on div "Launch Export" at bounding box center [877, 407] width 43 height 9
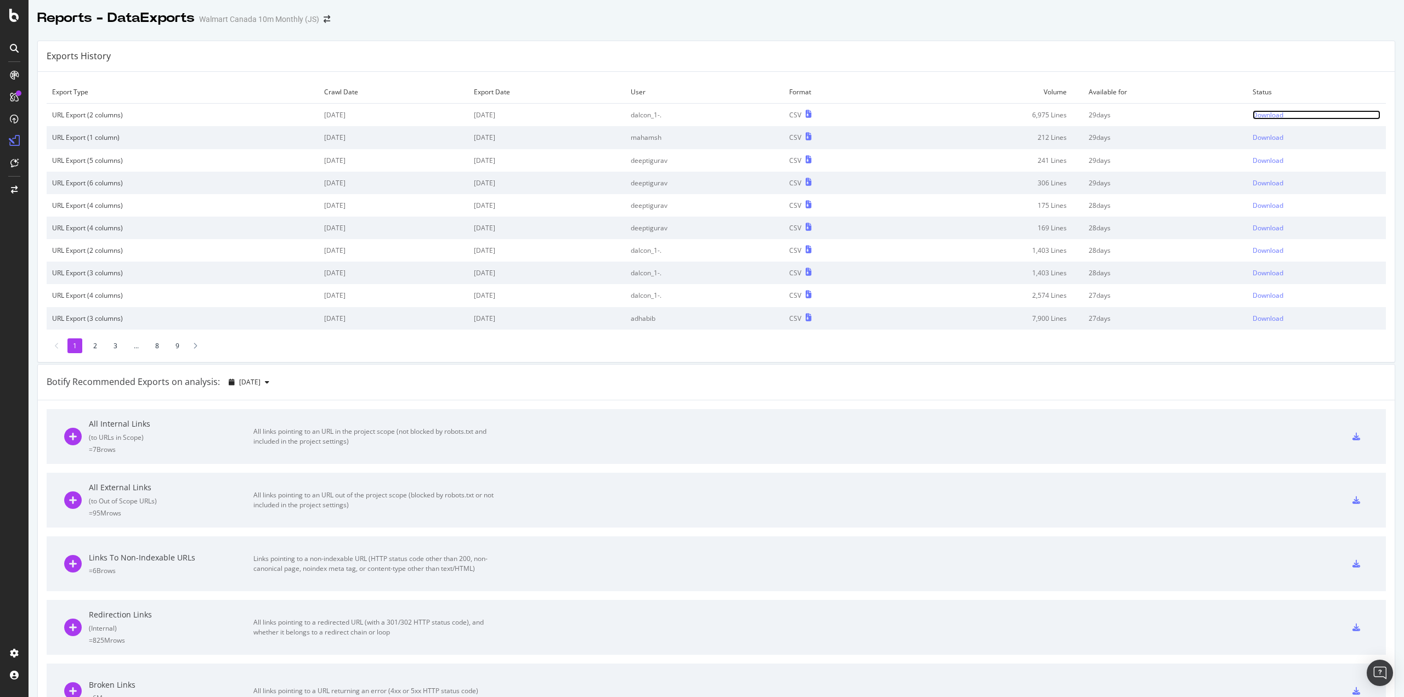
click at [1267, 114] on div "Download" at bounding box center [1267, 114] width 31 height 9
